Goal: Information Seeking & Learning: Understand process/instructions

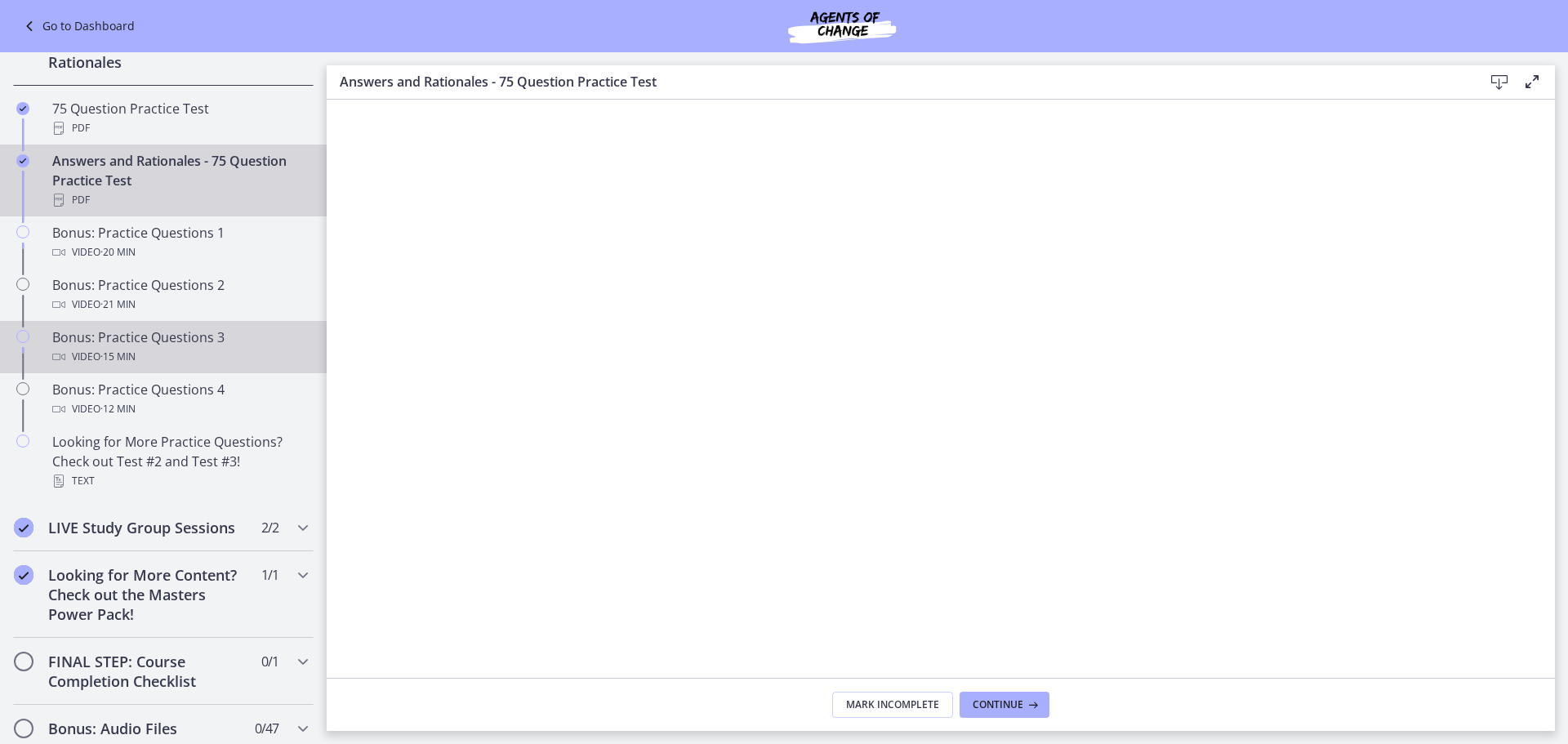
scroll to position [817, 0]
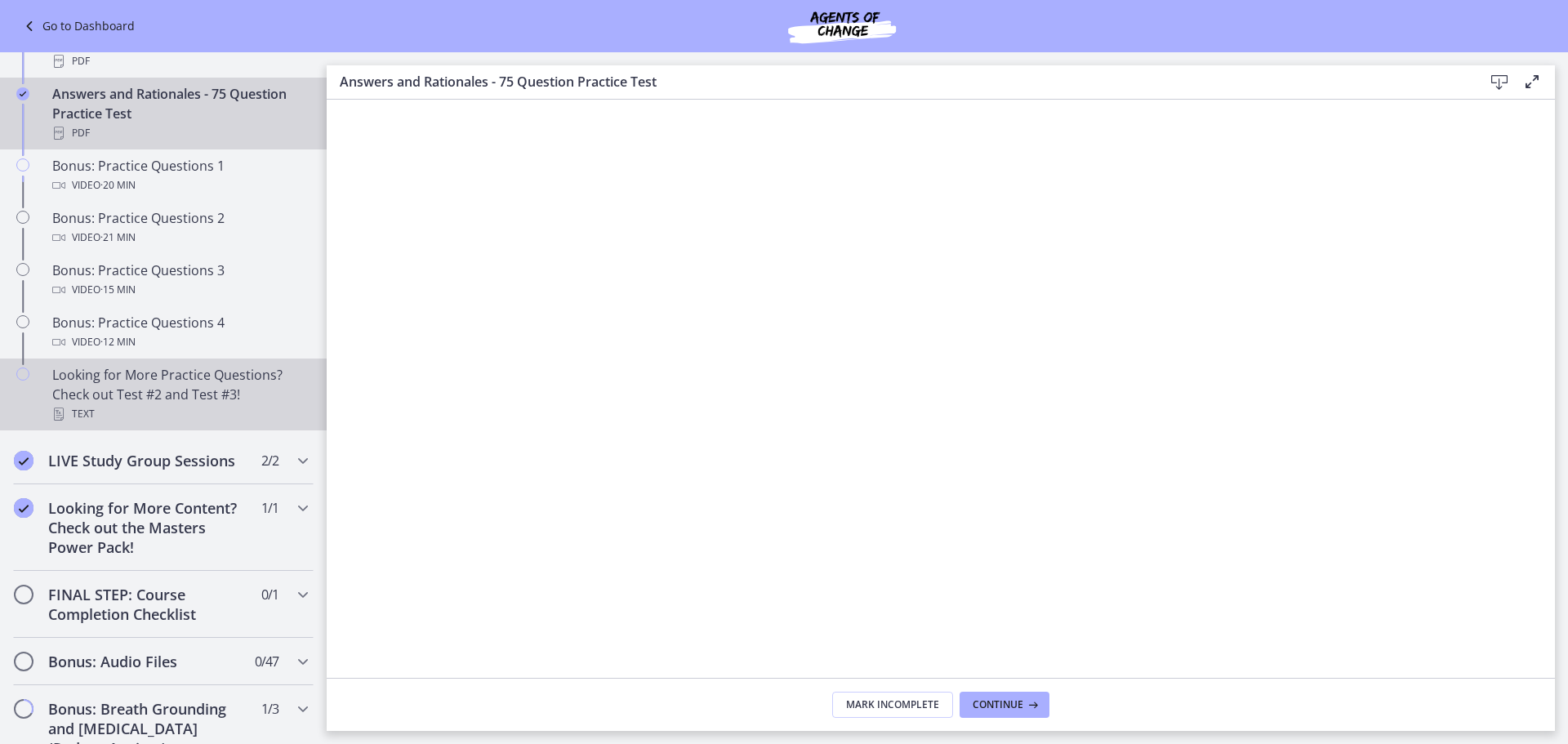
click at [127, 424] on div "Text" at bounding box center [180, 415] width 255 height 20
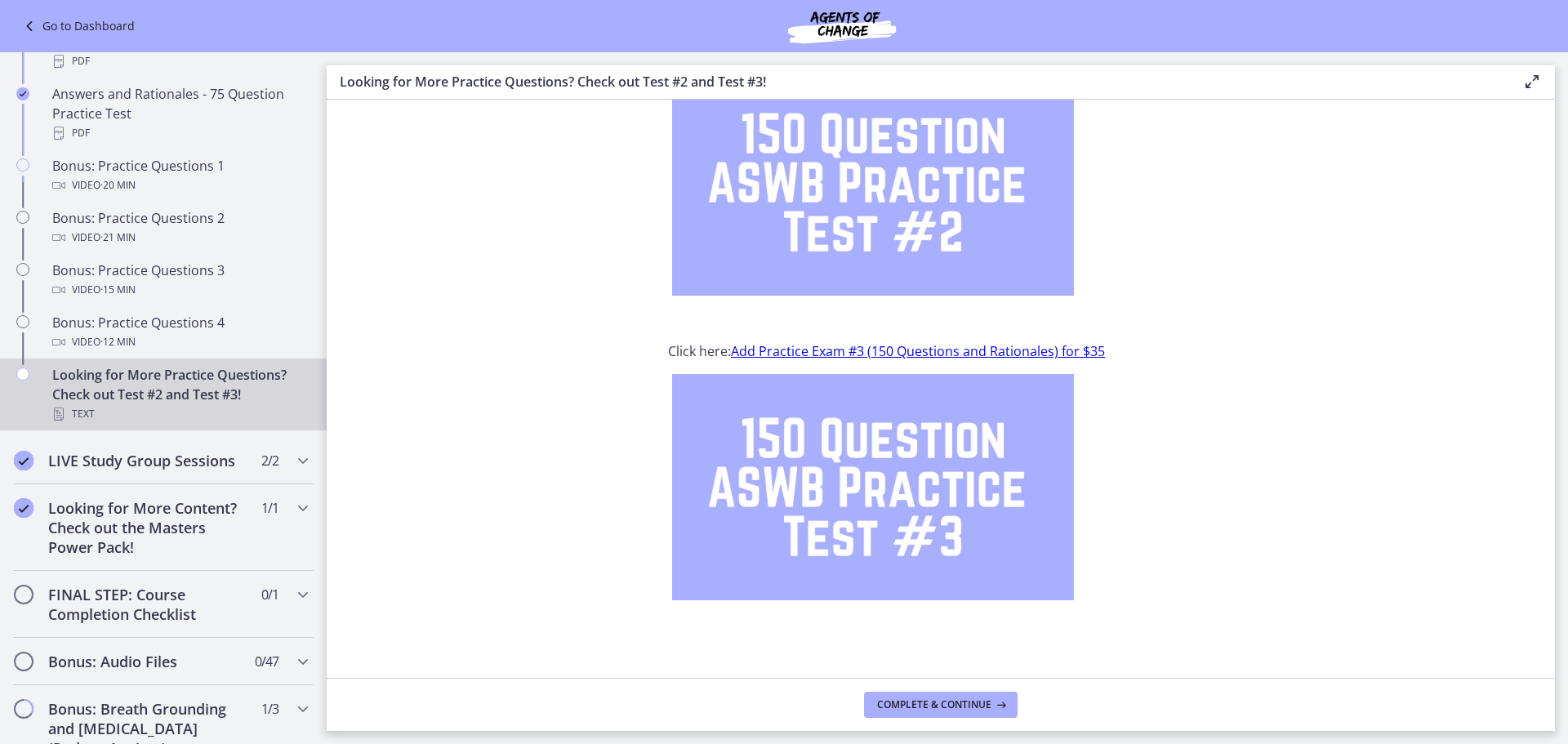
scroll to position [143, 0]
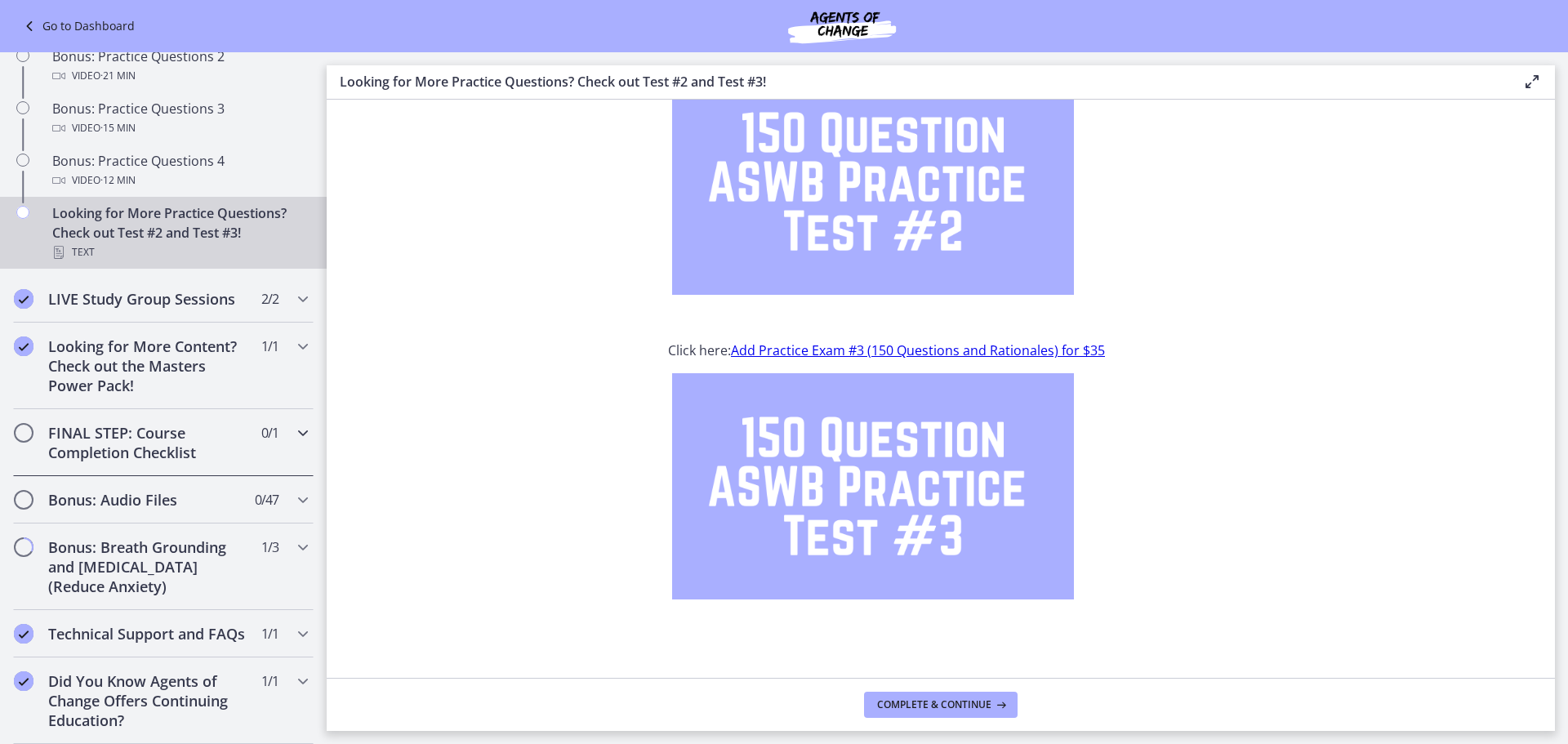
click at [153, 429] on h2 "FINAL STEP: Course Completion Checklist" at bounding box center [148, 442] width 200 height 39
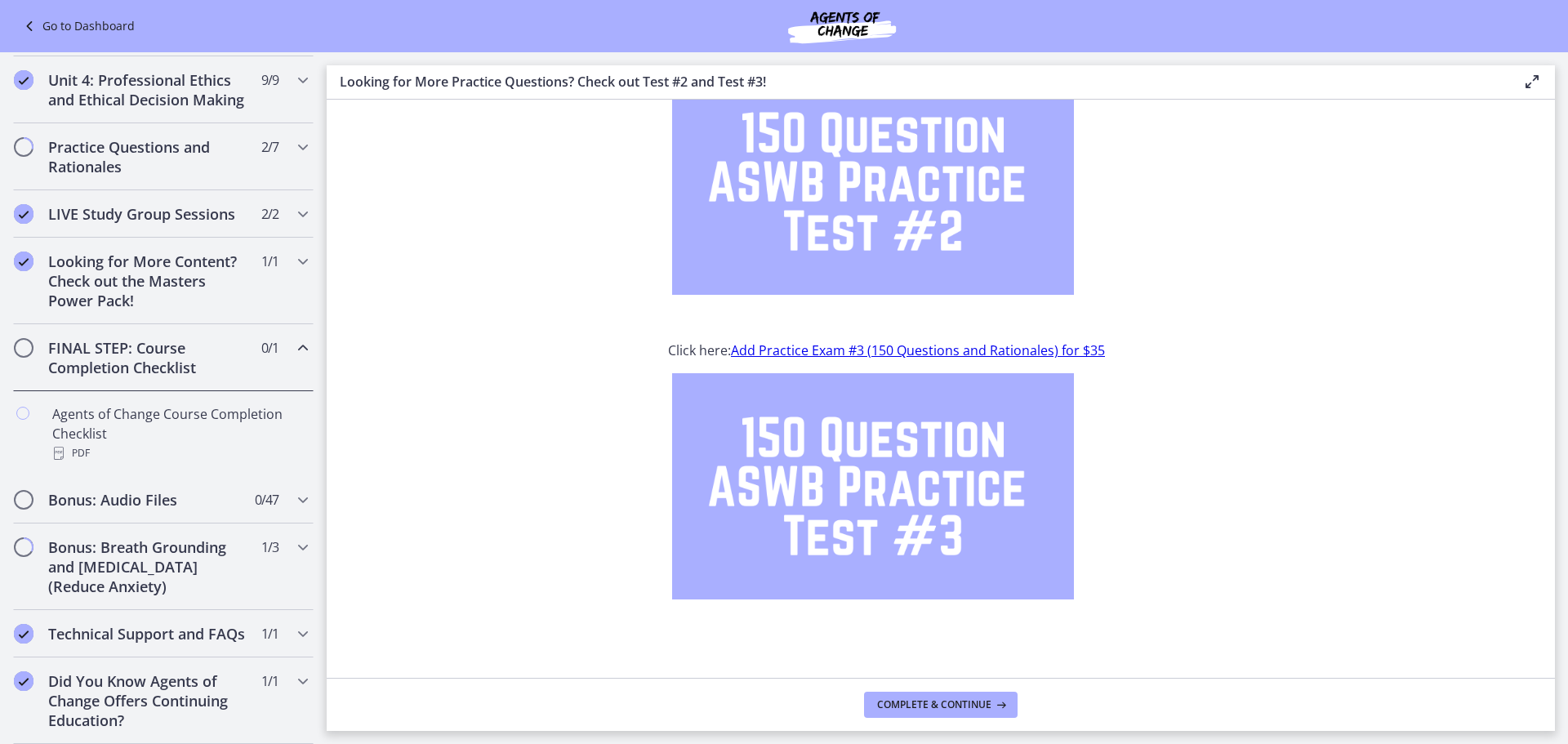
scroll to position [685, 0]
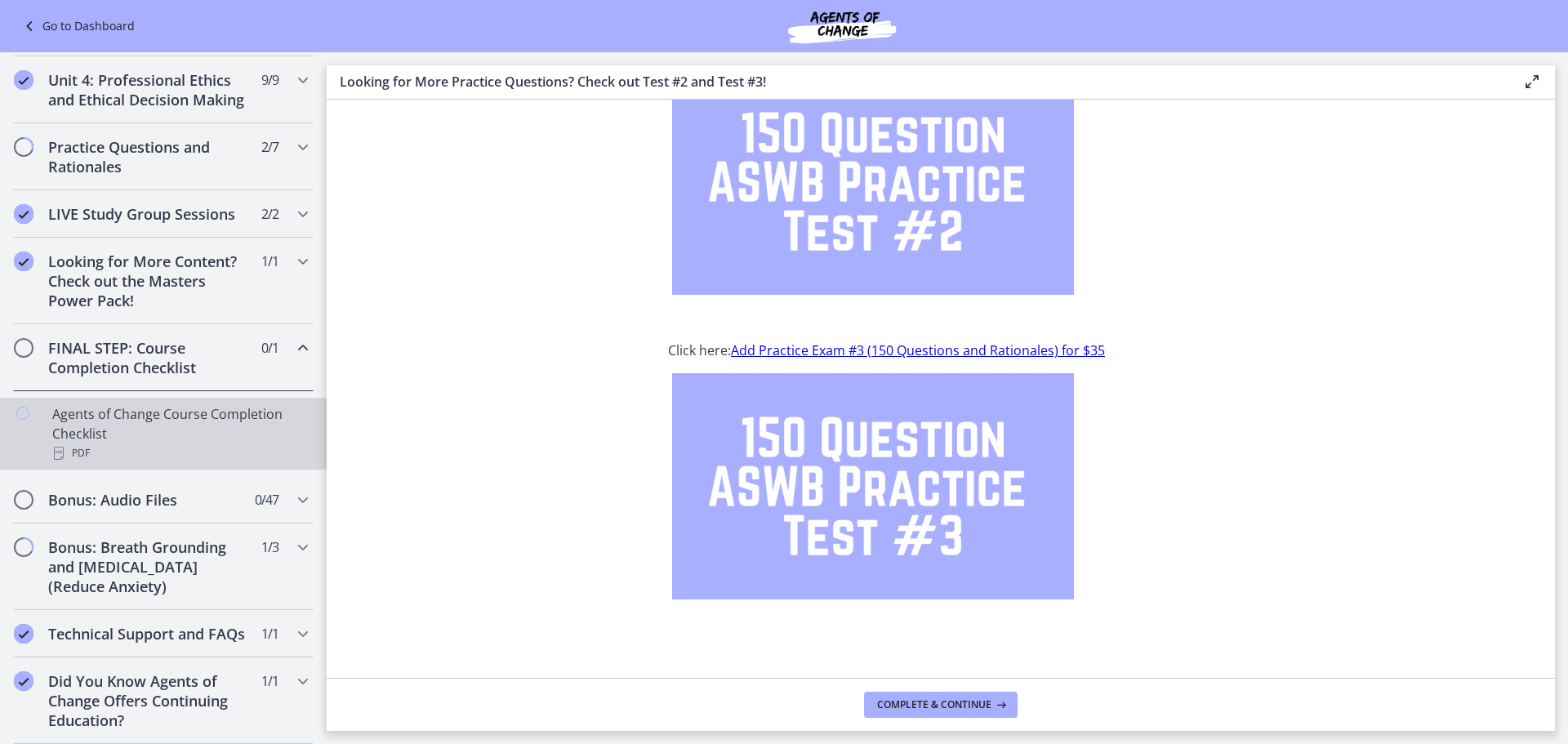
click at [160, 422] on div "Agents of Change Course Completion Checklist PDF" at bounding box center [180, 434] width 255 height 59
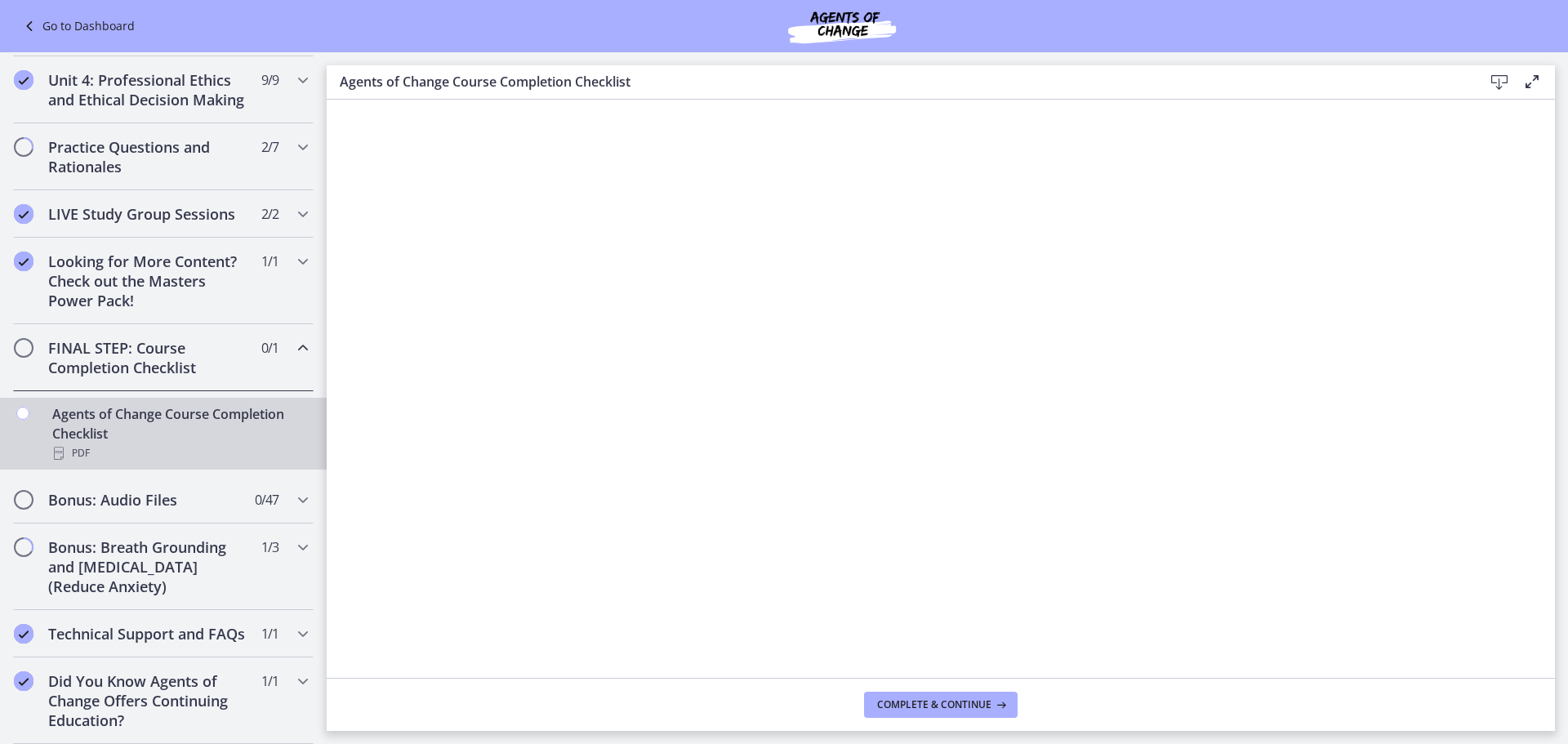
click at [69, 30] on link "Go to Dashboard" at bounding box center [77, 26] width 115 height 20
